Goal: Communication & Community: Answer question/provide support

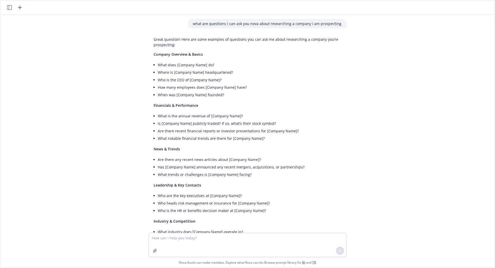
scroll to position [543, 0]
